Goal: Manage account settings

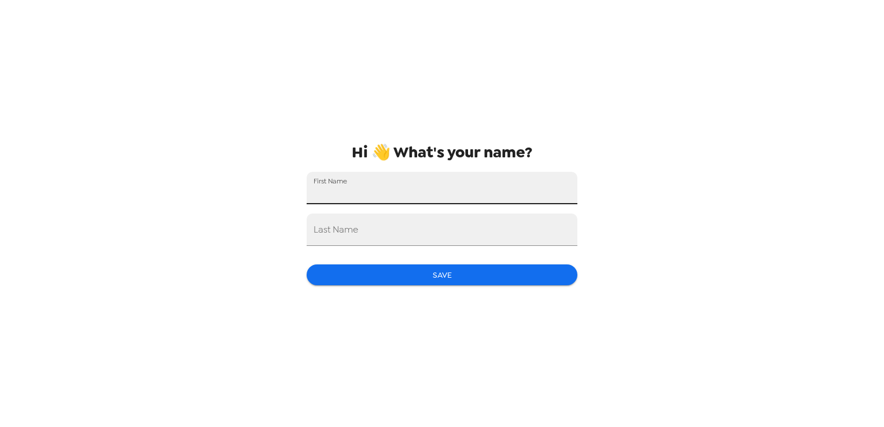
click at [345, 186] on input "First Name" at bounding box center [441, 188] width 271 height 32
type input "Sarbeshwar"
type input "Panda"
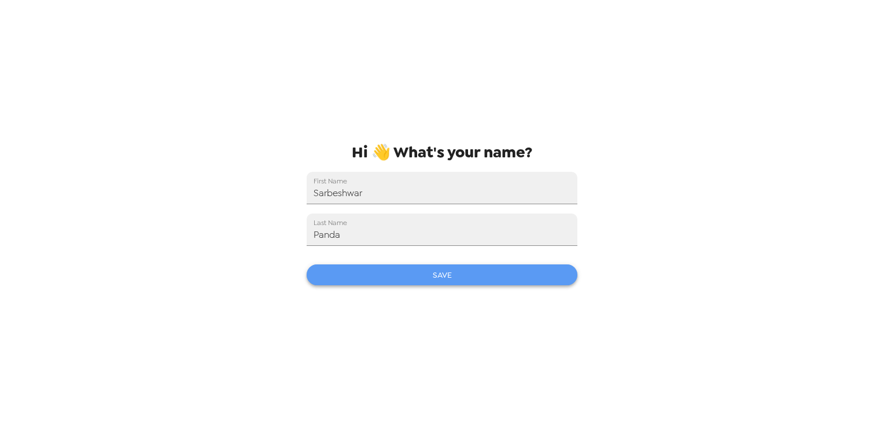
click at [437, 271] on button "Save" at bounding box center [441, 274] width 271 height 21
